Goal: Check status: Check status

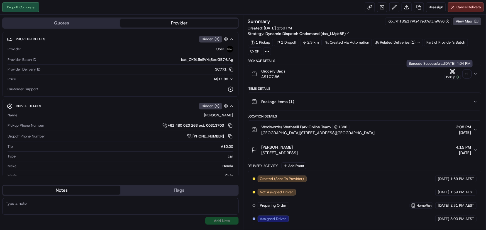
click at [466, 71] on div "+ 1" at bounding box center [467, 74] width 8 height 8
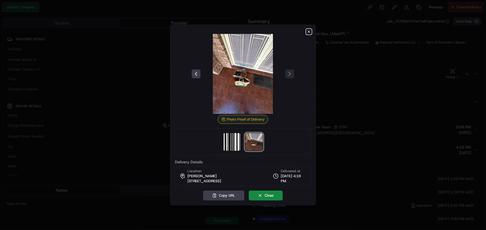
click at [309, 30] on icon "button" at bounding box center [308, 31] width 4 height 4
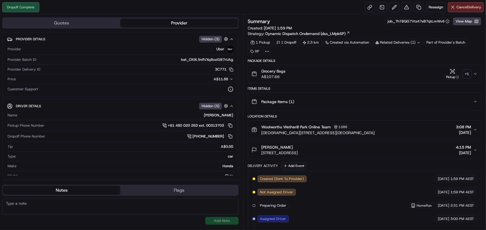
click at [466, 69] on button "Pickup + 1" at bounding box center [457, 74] width 27 height 11
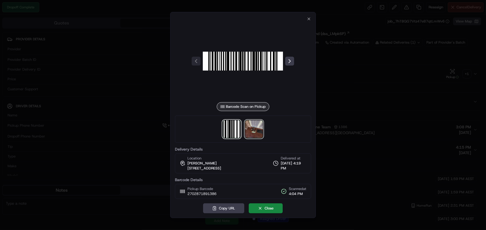
click at [252, 126] on img at bounding box center [254, 129] width 18 height 18
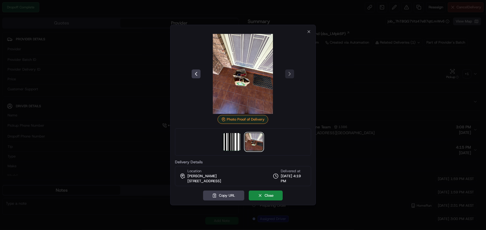
click at [243, 87] on img at bounding box center [243, 74] width 80 height 80
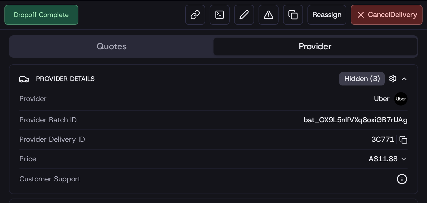
scroll to position [272, 0]
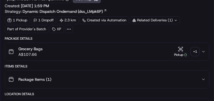
drag, startPoint x: 212, startPoint y: 16, endPoint x: 213, endPoint y: 11, distance: 4.8
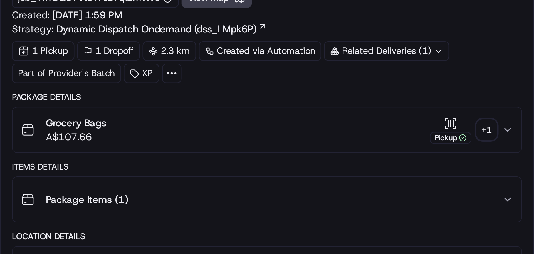
scroll to position [0, 0]
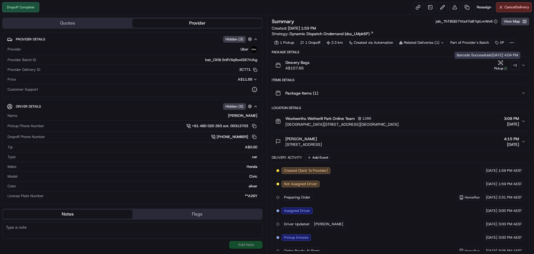
click at [485, 62] on div "+ 1" at bounding box center [515, 65] width 8 height 8
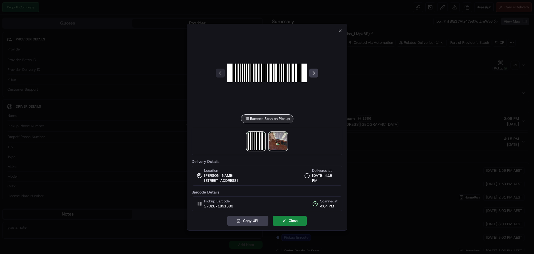
click at [270, 138] on img at bounding box center [278, 141] width 18 height 18
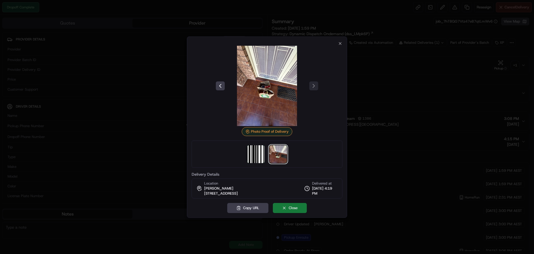
click at [281, 206] on button "Close" at bounding box center [290, 208] width 34 height 10
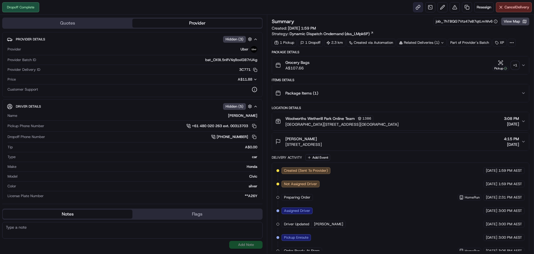
click at [418, 7] on link at bounding box center [418, 7] width 10 height 10
